Goal: Information Seeking & Learning: Learn about a topic

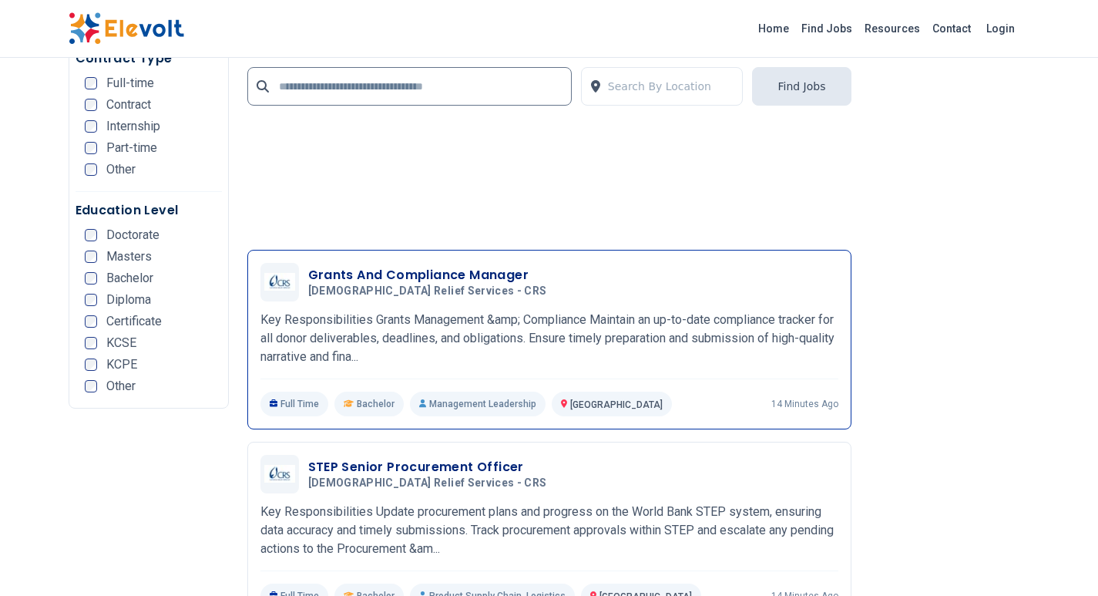
scroll to position [3929, 0]
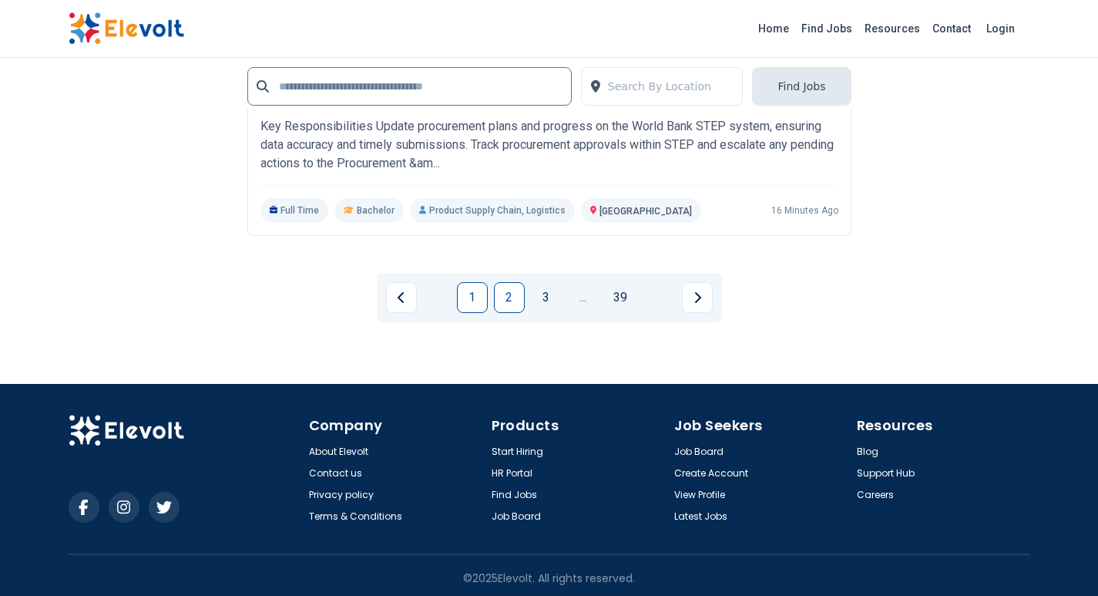
click at [509, 308] on link "2" at bounding box center [509, 297] width 31 height 31
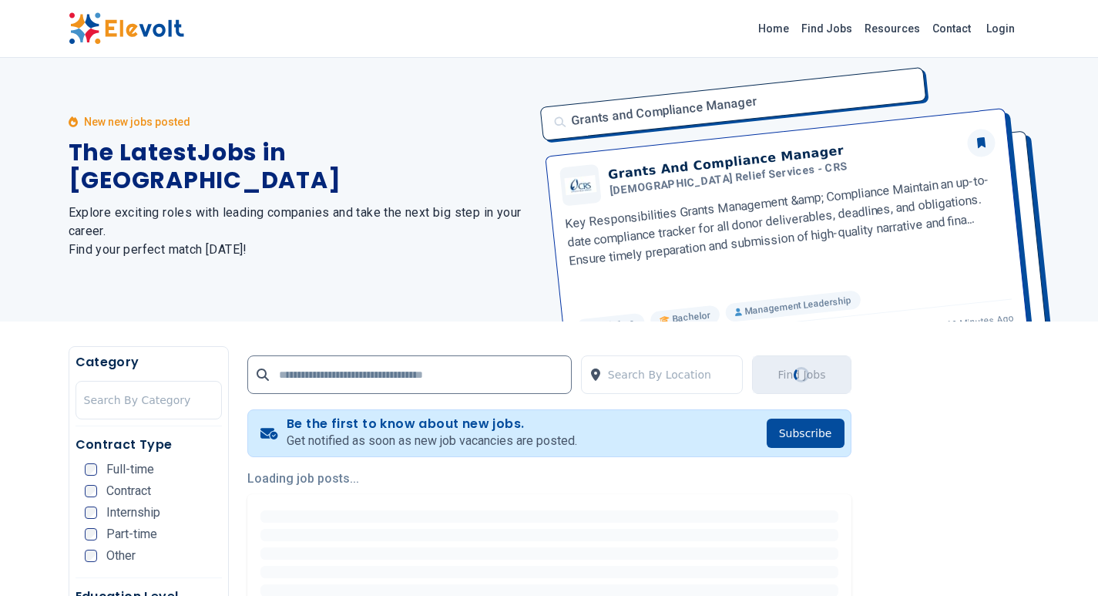
scroll to position [0, 0]
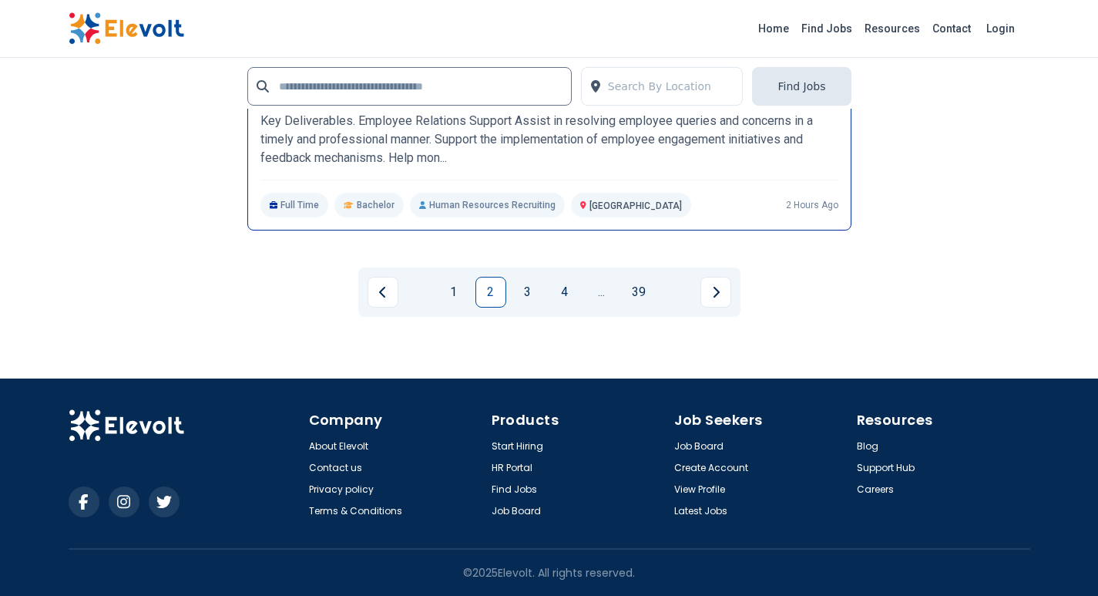
scroll to position [3384, 0]
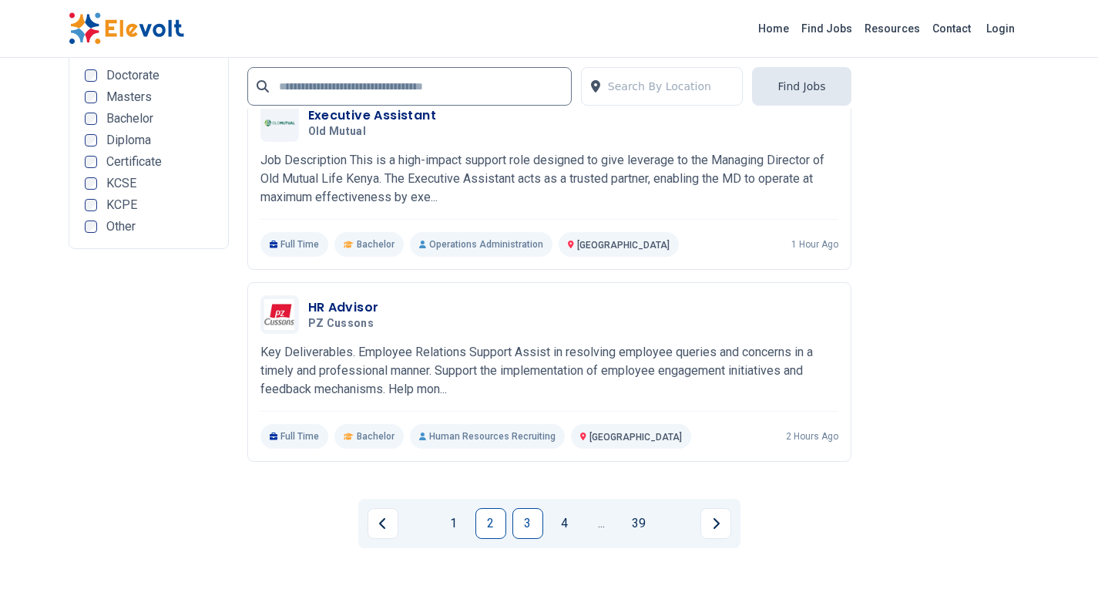
click at [531, 525] on link "3" at bounding box center [527, 523] width 31 height 31
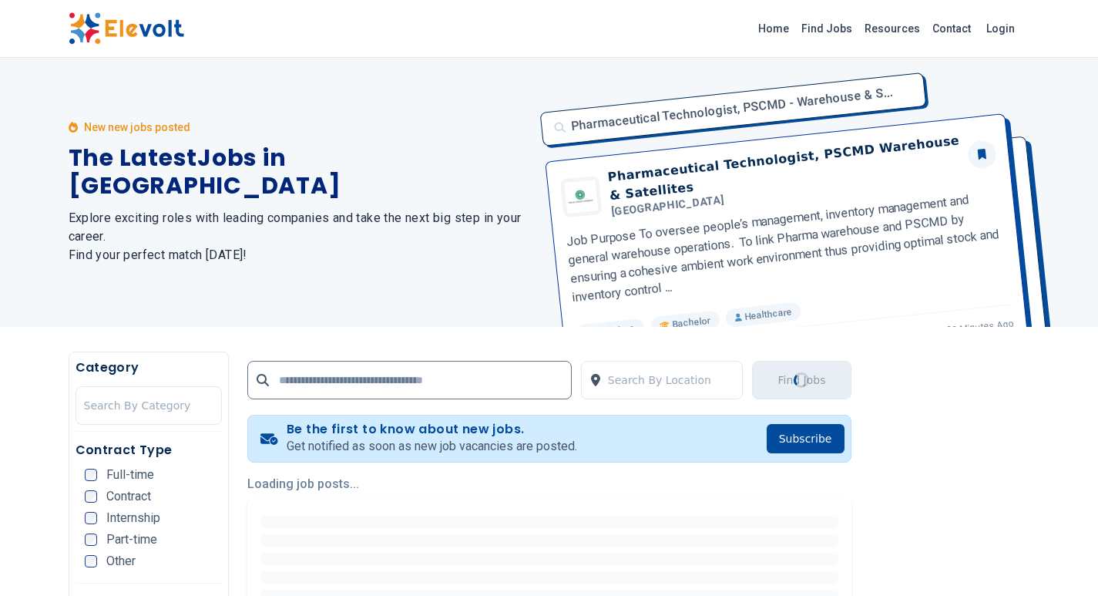
scroll to position [0, 0]
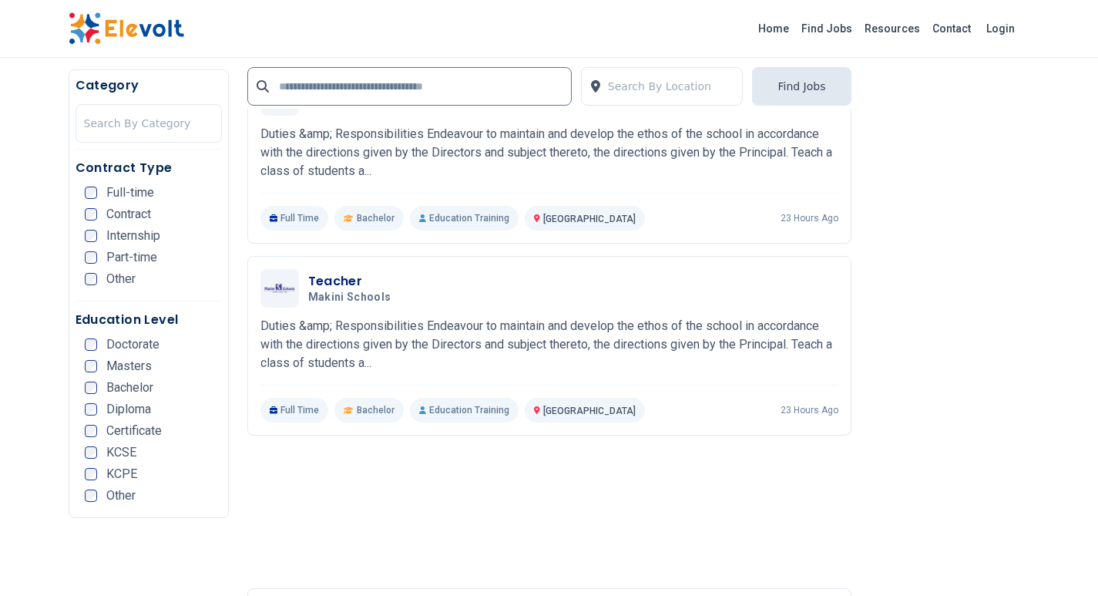
scroll to position [2850, 0]
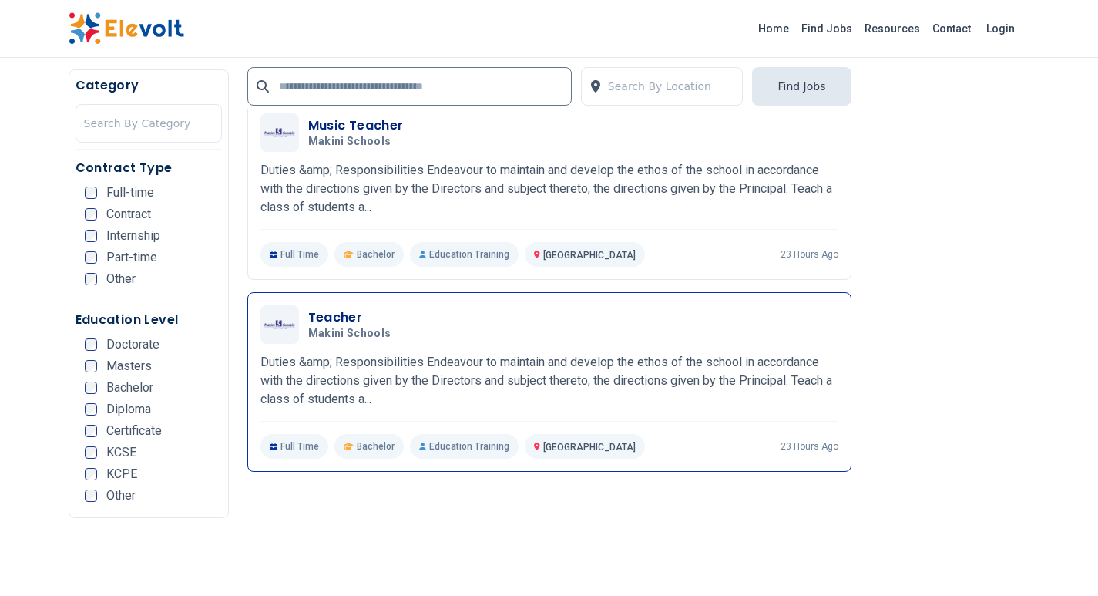
click at [354, 324] on h3 "Teacher" at bounding box center [352, 317] width 89 height 18
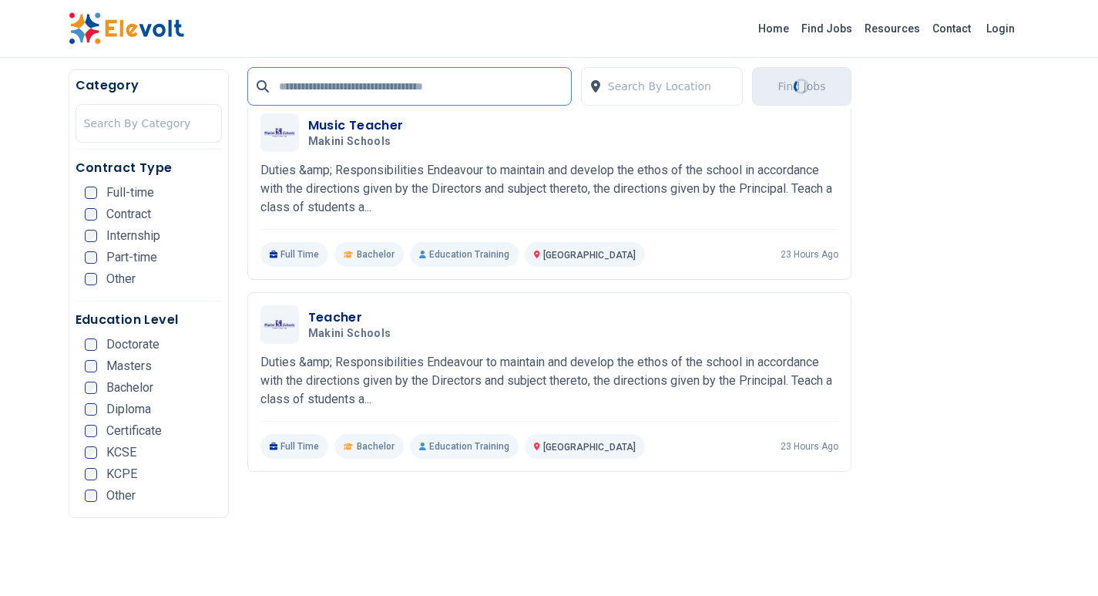
click at [453, 79] on input "text" at bounding box center [409, 86] width 324 height 39
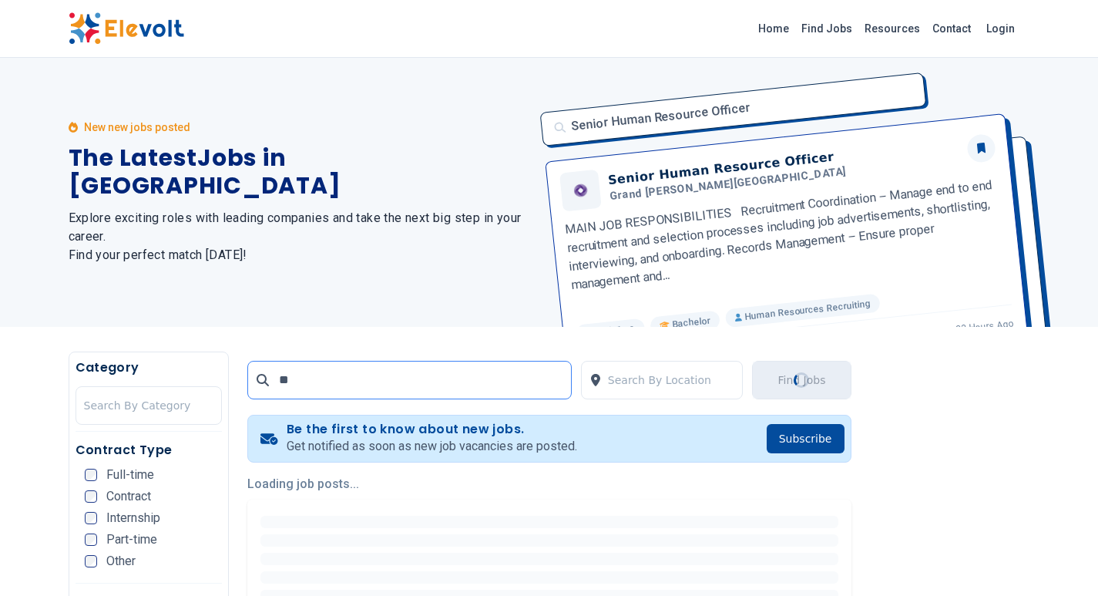
scroll to position [0, 0]
type input "*********"
